Goal: Transaction & Acquisition: Purchase product/service

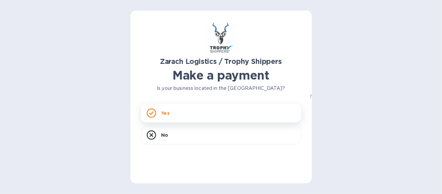
click at [169, 110] on div "Yes" at bounding box center [221, 113] width 160 height 19
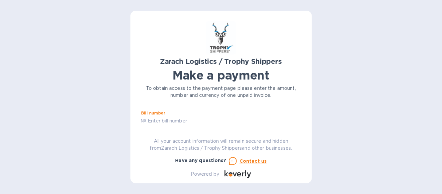
click at [169, 121] on input "text" at bounding box center [223, 121] width 155 height 10
type input "b00173524"
click at [300, 125] on div "Zarach Logistics / Trophy Shippers Make a payment To obtain access to the payme…" at bounding box center [221, 99] width 160 height 157
drag, startPoint x: 181, startPoint y: 120, endPoint x: 154, endPoint y: 121, distance: 27.0
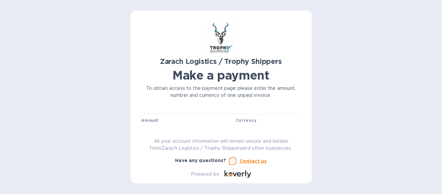
click at [180, 120] on div "Amount $" at bounding box center [187, 125] width 92 height 15
click at [151, 121] on label "Amount" at bounding box center [149, 121] width 17 height 4
click at [151, 114] on div at bounding box center [221, 114] width 160 height 1
click at [149, 119] on label "Amount" at bounding box center [149, 121] width 17 height 4
click at [153, 126] on div "Zarach Logistics / Trophy Shippers Make a payment To obtain access to the payme…" at bounding box center [221, 99] width 160 height 157
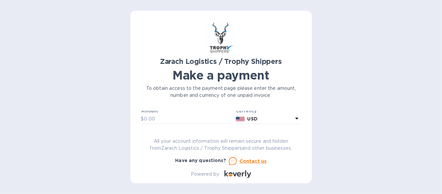
scroll to position [24, 0]
click at [156, 114] on input "text" at bounding box center [188, 117] width 89 height 10
type input "564.21"
click at [161, 120] on input "text" at bounding box center [221, 124] width 160 height 10
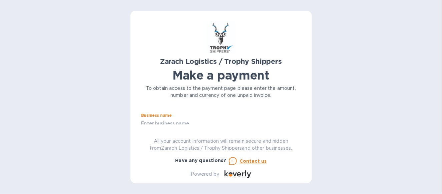
type input "Select Europe Inc"
click at [302, 124] on div "Zarach Logistics / Trophy Shippers Make a payment To obtain access to the payme…" at bounding box center [220, 97] width 181 height 173
click at [300, 123] on div "Zarach Logistics / Trophy Shippers Make a payment To obtain access to the payme…" at bounding box center [220, 97] width 181 height 173
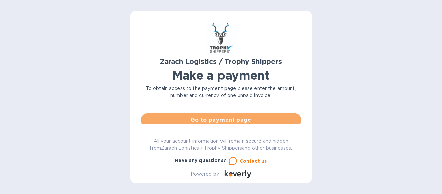
click at [232, 121] on span "Go to payment page" at bounding box center [220, 120] width 149 height 8
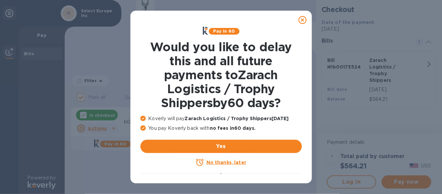
click at [218, 163] on u "No thanks, later" at bounding box center [226, 162] width 40 height 5
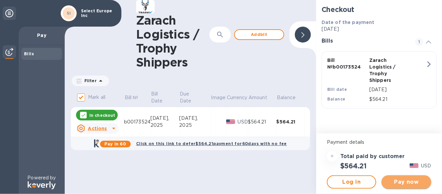
click at [397, 180] on span "Pay now" at bounding box center [406, 182] width 39 height 8
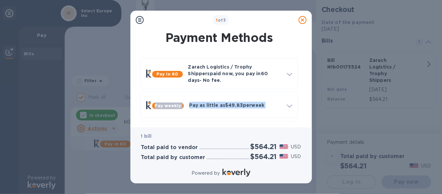
drag, startPoint x: 304, startPoint y: 74, endPoint x: 302, endPoint y: 96, distance: 22.1
click at [303, 95] on div "Pay in 60 Zarach Logistics / Trophy Shippers paid now, you pay in 60 days - No …" at bounding box center [219, 118] width 171 height 130
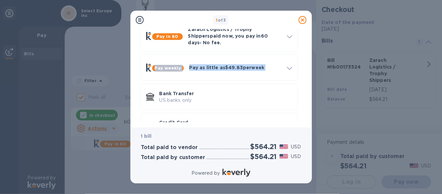
scroll to position [60, 0]
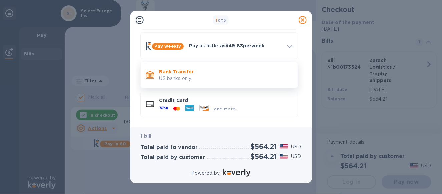
click at [179, 75] on p "US banks only." at bounding box center [225, 78] width 133 height 7
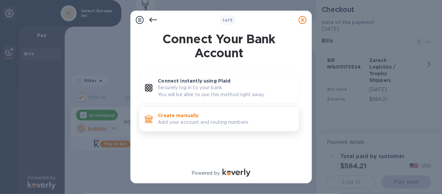
click at [191, 124] on p "Add your account and routing numbers." at bounding box center [225, 122] width 135 height 7
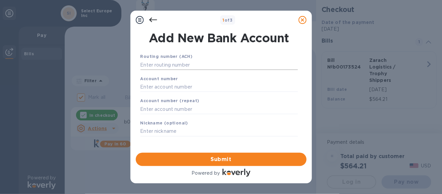
click at [173, 62] on input "text" at bounding box center [218, 65] width 157 height 10
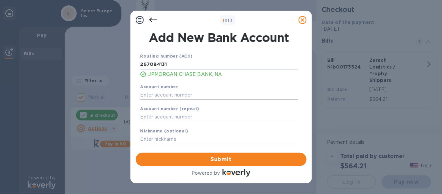
type input "267084131"
click at [162, 94] on input "text" at bounding box center [218, 95] width 157 height 10
type input "6"
click at [177, 66] on input "267084131" at bounding box center [218, 65] width 157 height 10
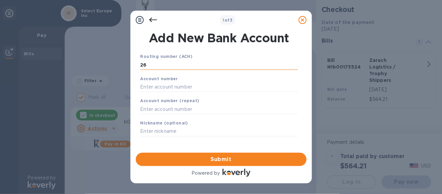
type input "2"
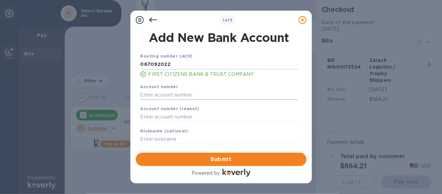
type input "067092022"
click at [157, 95] on input "text" at bounding box center [218, 95] width 157 height 10
type input "9064779536"
click at [149, 121] on input "text" at bounding box center [218, 117] width 157 height 10
type input "9064779536"
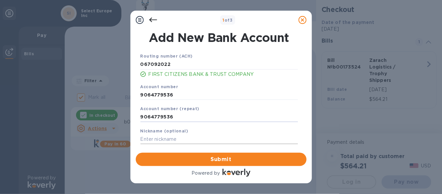
click at [153, 138] on input "text" at bounding box center [218, 140] width 157 height 10
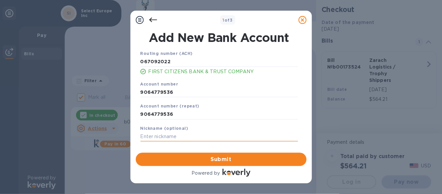
scroll to position [4, 0]
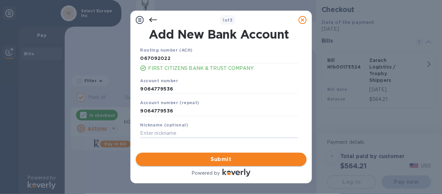
click at [218, 161] on span "Submit" at bounding box center [221, 160] width 160 height 8
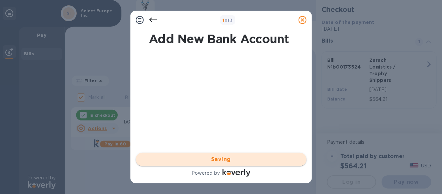
scroll to position [0, 0]
